Goal: Information Seeking & Learning: Find specific page/section

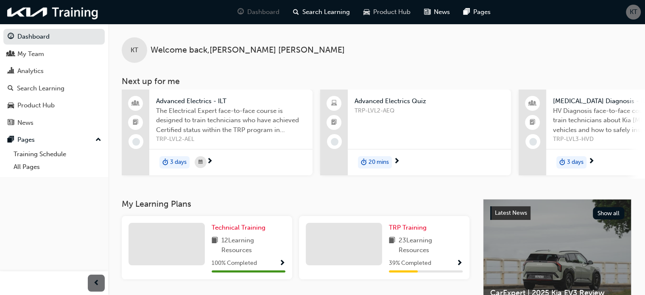
click at [386, 14] on span "Product Hub" at bounding box center [391, 12] width 37 height 10
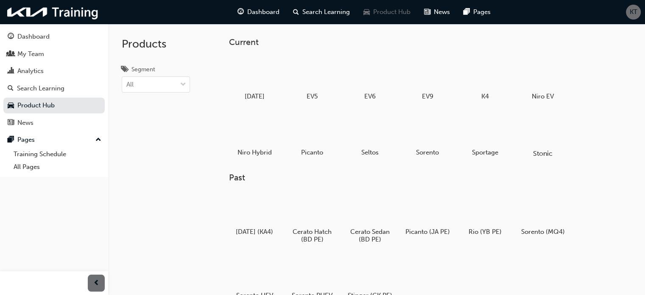
click at [549, 129] on div at bounding box center [543, 129] width 47 height 34
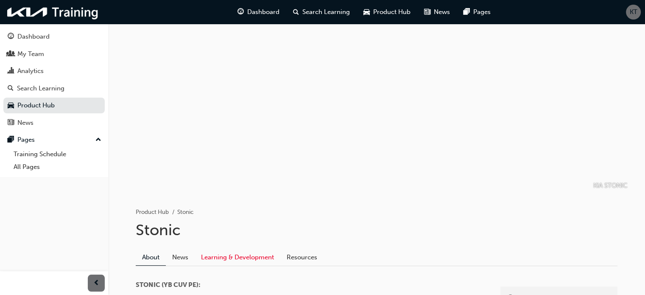
click at [219, 256] on link "Learning & Development" at bounding box center [238, 257] width 86 height 16
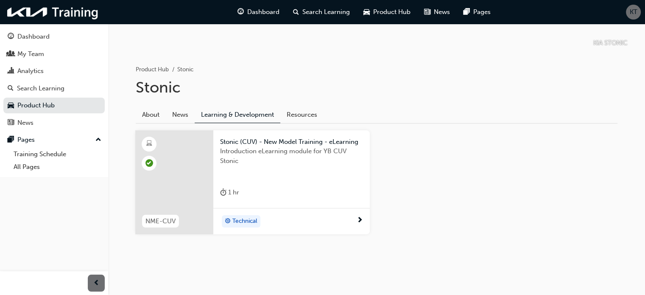
scroll to position [143, 0]
click at [360, 217] on span "next-icon" at bounding box center [360, 220] width 6 height 8
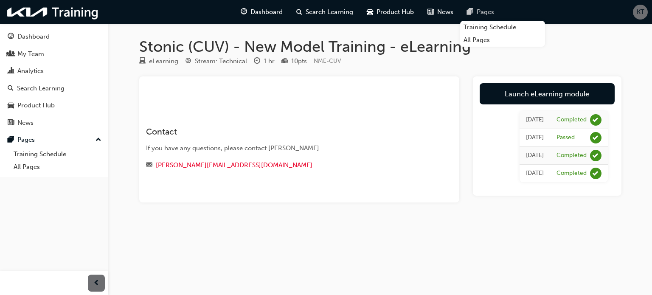
click at [479, 14] on span "Pages" at bounding box center [484, 12] width 17 height 10
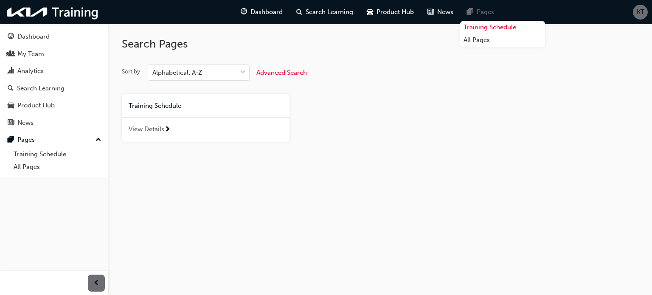
click at [483, 28] on link "Training Schedule" at bounding box center [502, 27] width 85 height 13
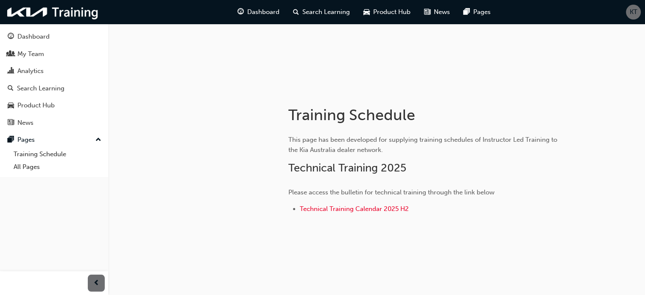
scroll to position [107, 0]
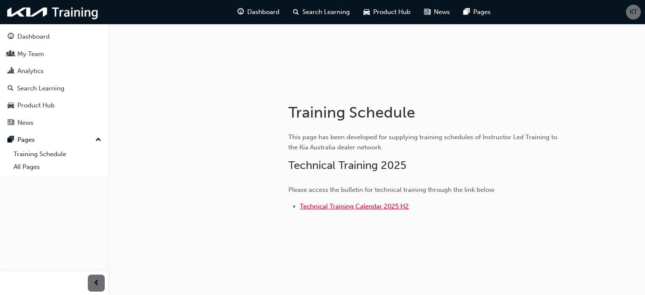
click at [336, 204] on span "Technical Training Calendar 2025 H2" at bounding box center [354, 206] width 109 height 8
